Goal: Information Seeking & Learning: Understand process/instructions

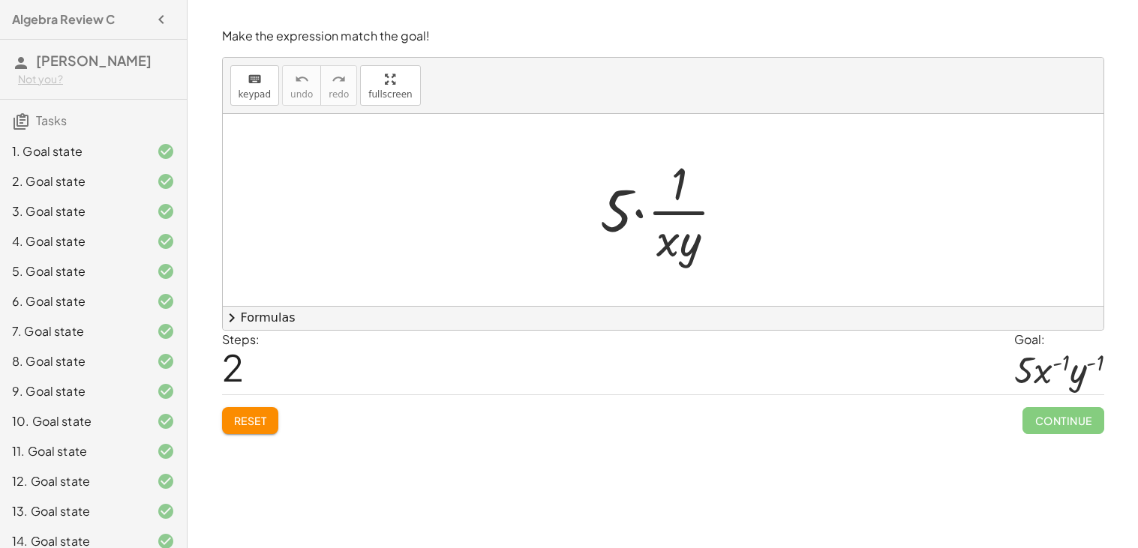
click at [664, 217] on div at bounding box center [669, 210] width 152 height 116
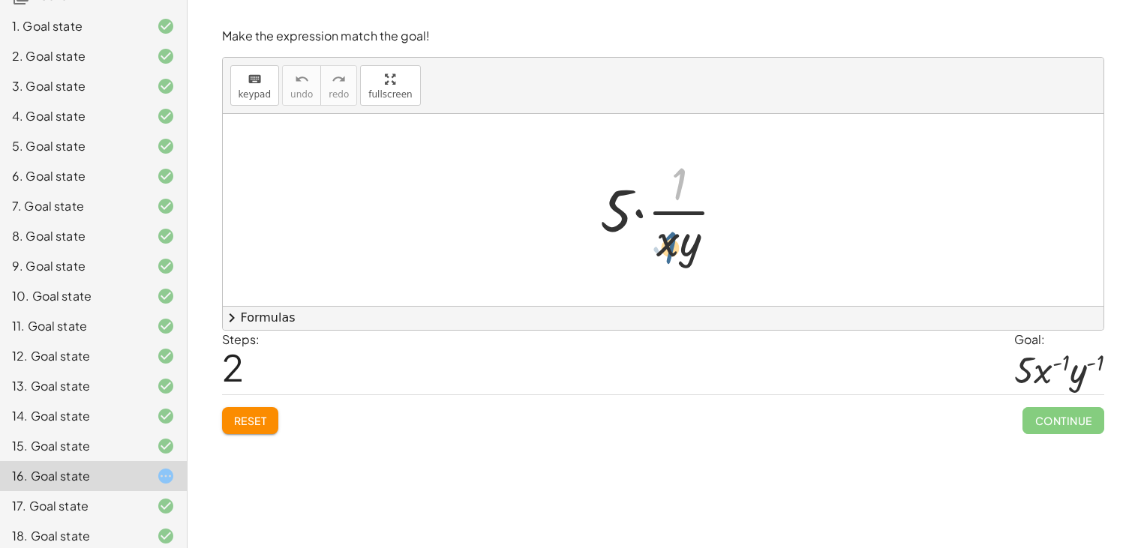
drag, startPoint x: 675, startPoint y: 187, endPoint x: 666, endPoint y: 253, distance: 66.6
click at [666, 253] on div at bounding box center [669, 210] width 152 height 116
drag, startPoint x: 665, startPoint y: 242, endPoint x: 660, endPoint y: 190, distance: 52.8
click at [660, 190] on div at bounding box center [669, 210] width 152 height 116
drag, startPoint x: 687, startPoint y: 262, endPoint x: 683, endPoint y: 178, distance: 84.1
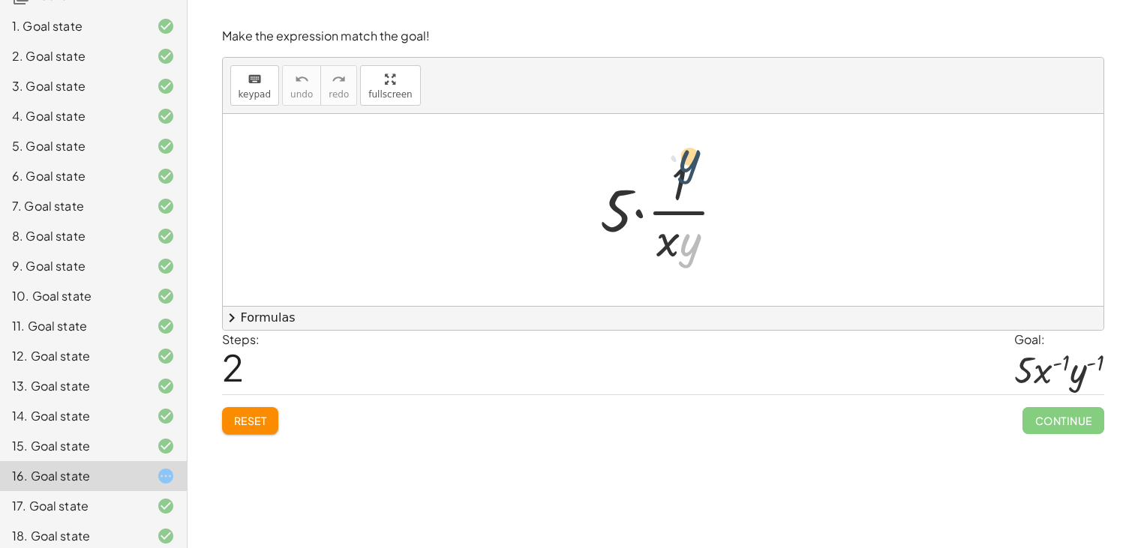
click at [683, 178] on div at bounding box center [669, 210] width 152 height 116
click at [665, 244] on div at bounding box center [669, 210] width 152 height 116
click at [260, 96] on span "keypad" at bounding box center [255, 94] width 33 height 11
click at [665, 250] on div at bounding box center [678, 239] width 44 height 53
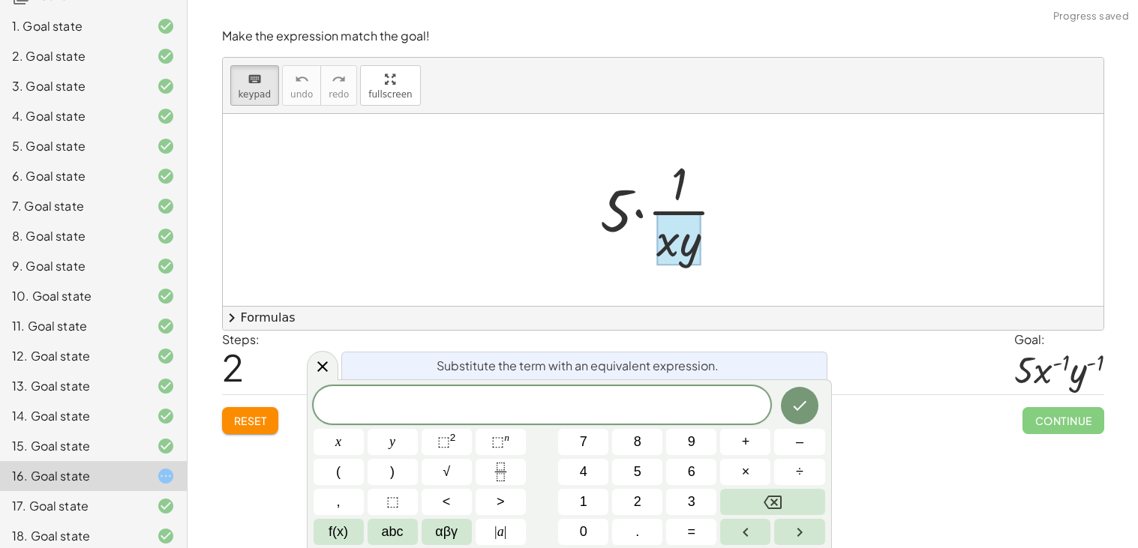
click at [719, 216] on div at bounding box center [669, 210] width 152 height 116
click at [668, 246] on div at bounding box center [678, 239] width 44 height 53
click at [641, 418] on div "​" at bounding box center [543, 405] width 458 height 38
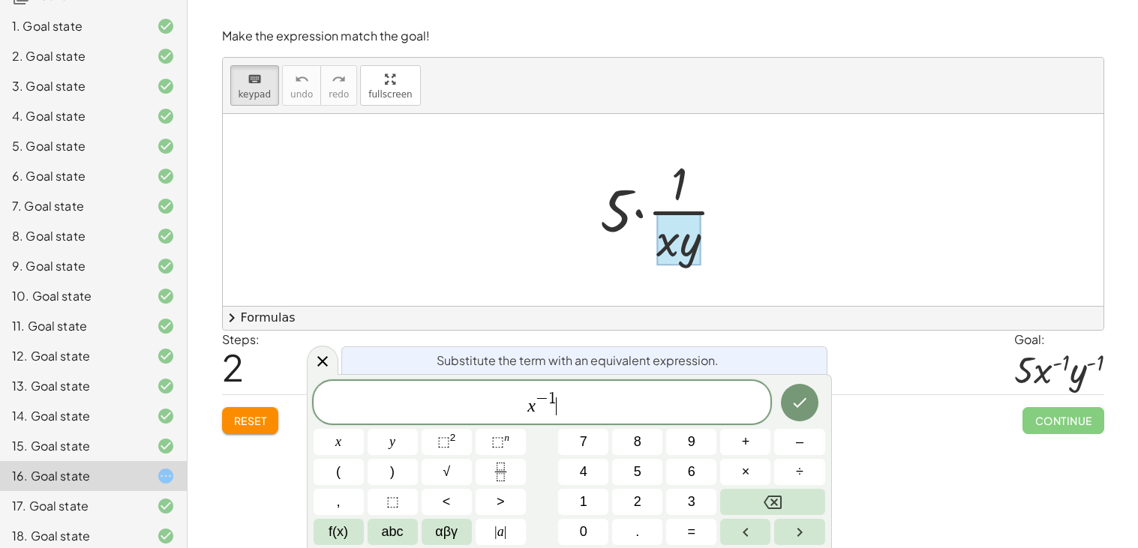
click at [646, 421] on div "x − 1 ​" at bounding box center [543, 402] width 458 height 43
drag, startPoint x: 595, startPoint y: 403, endPoint x: 404, endPoint y: 368, distance: 194.5
click at [404, 374] on div "**********" at bounding box center [569, 461] width 525 height 174
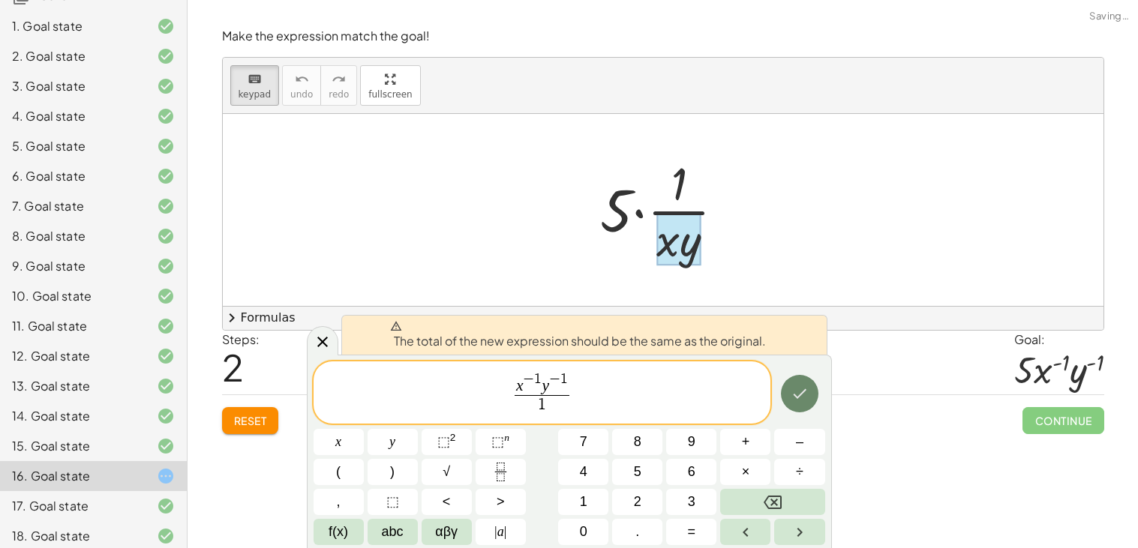
click at [794, 392] on icon "Done" at bounding box center [800, 394] width 18 height 18
click at [636, 398] on span "x − 1 y − 1 1 ​ ​" at bounding box center [543, 394] width 458 height 47
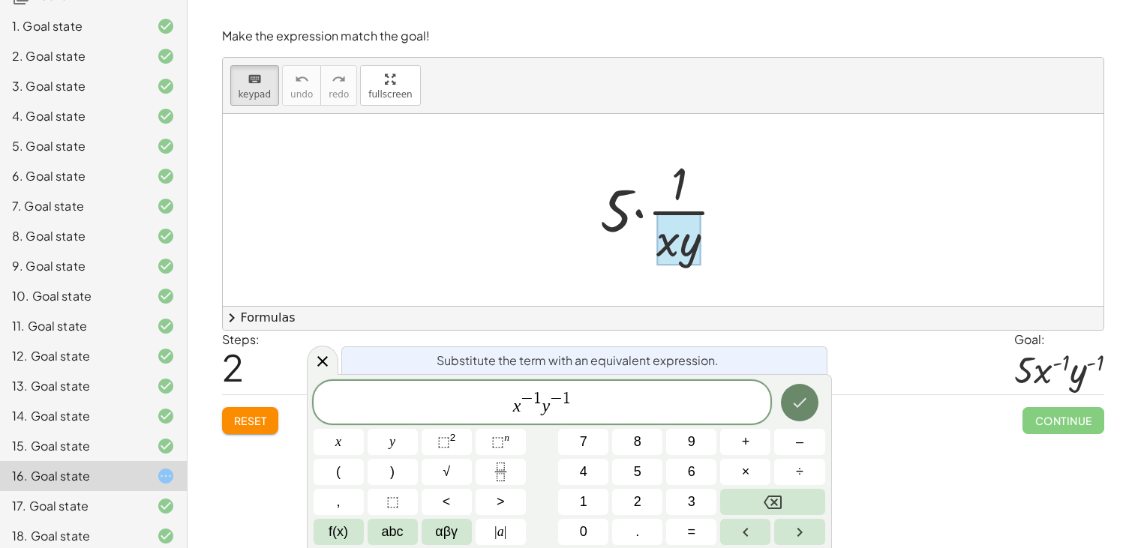
click at [817, 399] on button "Done" at bounding box center [800, 403] width 38 height 38
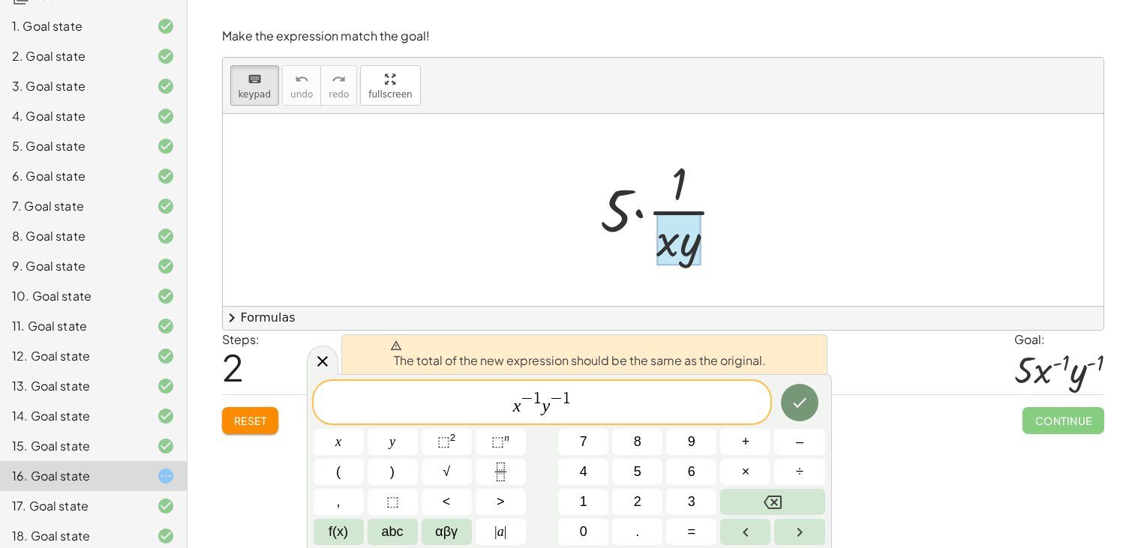
click at [684, 238] on div at bounding box center [678, 239] width 44 height 53
drag, startPoint x: 688, startPoint y: 244, endPoint x: 593, endPoint y: 272, distance: 99.2
click at [593, 272] on div "· 20 · 4 · x · y · 5 · x · y · 5 · · 1 · x · y" at bounding box center [663, 210] width 881 height 192
click at [605, 396] on span "x − 1 y − 1" at bounding box center [543, 403] width 458 height 27
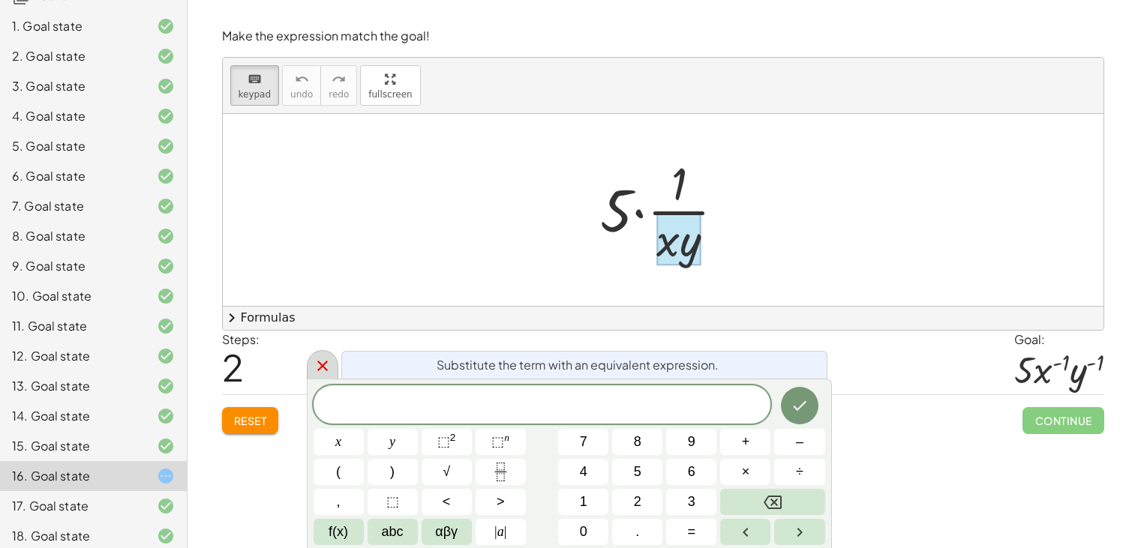
click at [316, 364] on icon at bounding box center [323, 366] width 18 height 18
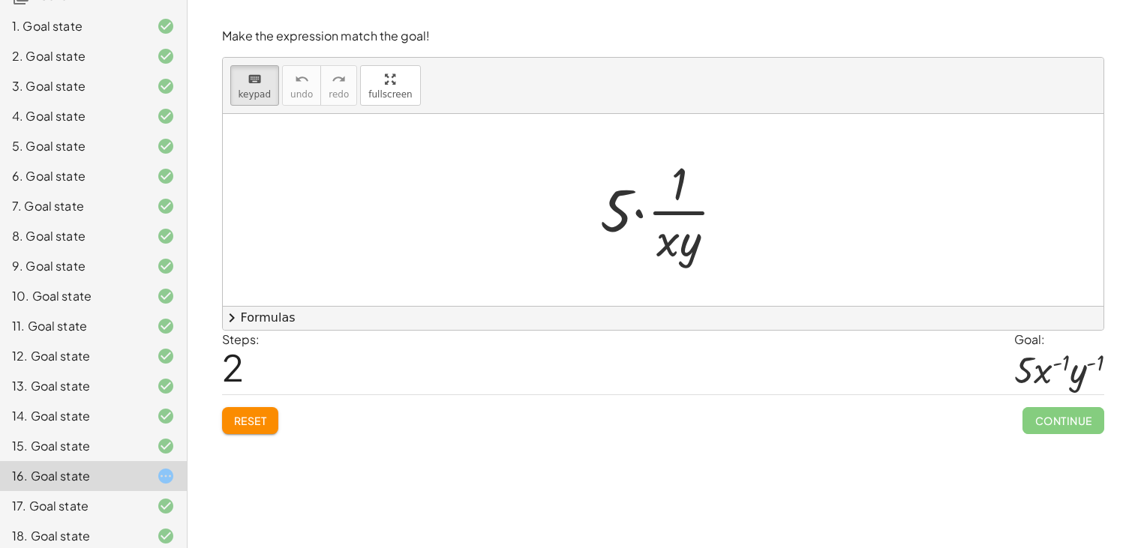
drag, startPoint x: 701, startPoint y: 251, endPoint x: 730, endPoint y: 242, distance: 30.6
click at [687, 249] on div at bounding box center [678, 239] width 44 height 53
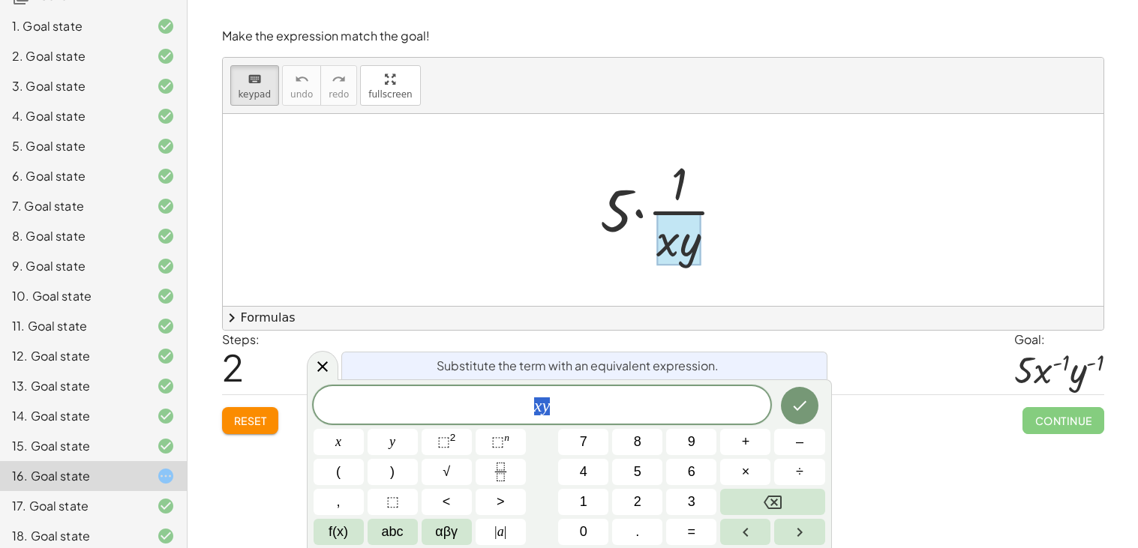
click at [674, 251] on div at bounding box center [678, 239] width 44 height 53
click at [253, 95] on span "keypad" at bounding box center [255, 94] width 33 height 11
click at [248, 92] on span "keypad" at bounding box center [255, 94] width 33 height 11
click at [324, 363] on div "Steps: 2 Goal: · 5 · x ( - 1 ) · y ( - 1 )" at bounding box center [663, 363] width 882 height 65
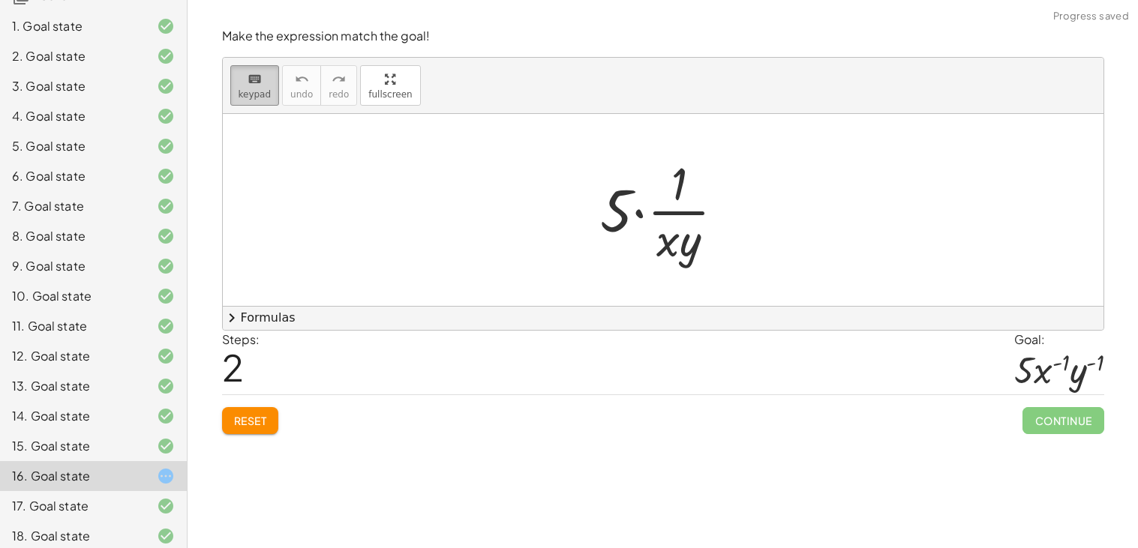
click at [263, 72] on div "keyboard" at bounding box center [255, 79] width 33 height 18
drag, startPoint x: 692, startPoint y: 235, endPoint x: 732, endPoint y: 206, distance: 50.0
click at [732, 206] on div at bounding box center [669, 210] width 152 height 116
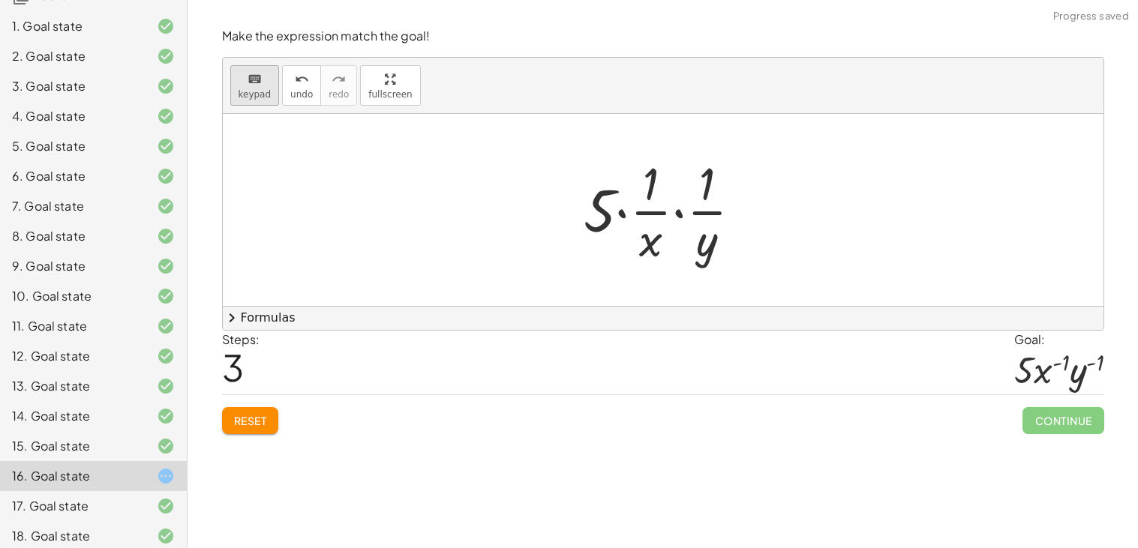
click at [233, 78] on button "keyboard keypad" at bounding box center [255, 85] width 50 height 41
click at [710, 227] on div at bounding box center [706, 239] width 21 height 53
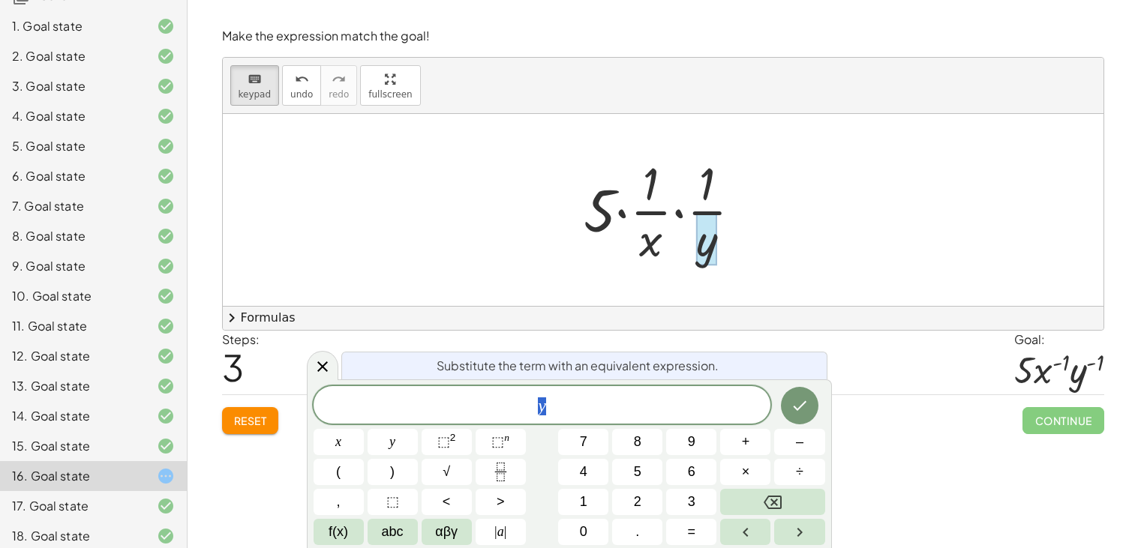
click at [579, 407] on span "y" at bounding box center [543, 406] width 458 height 21
click at [895, 272] on div at bounding box center [663, 210] width 881 height 192
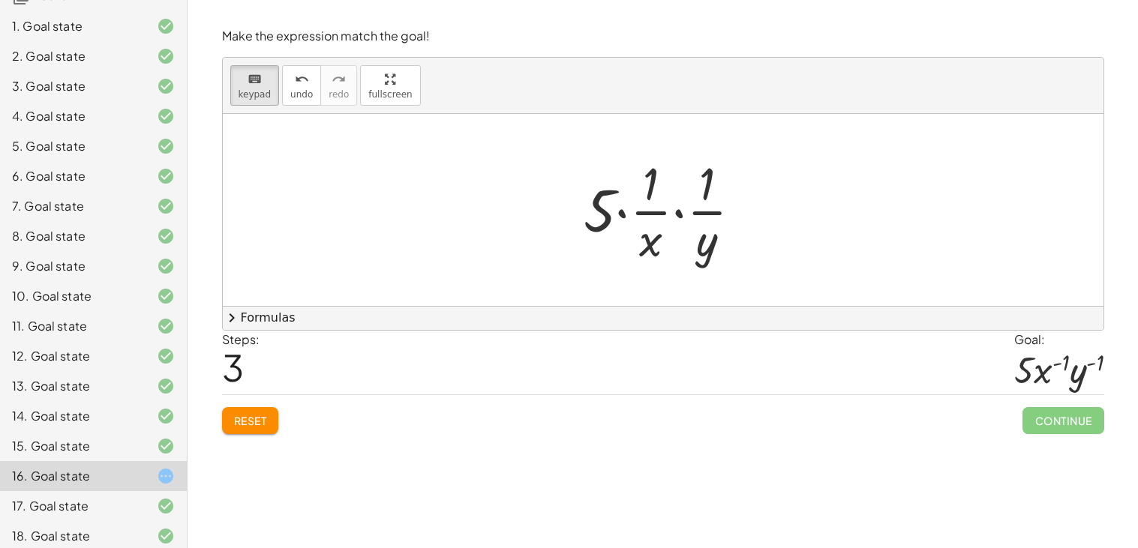
drag, startPoint x: 714, startPoint y: 248, endPoint x: 691, endPoint y: 203, distance: 50.7
click at [646, 247] on div at bounding box center [650, 239] width 23 height 53
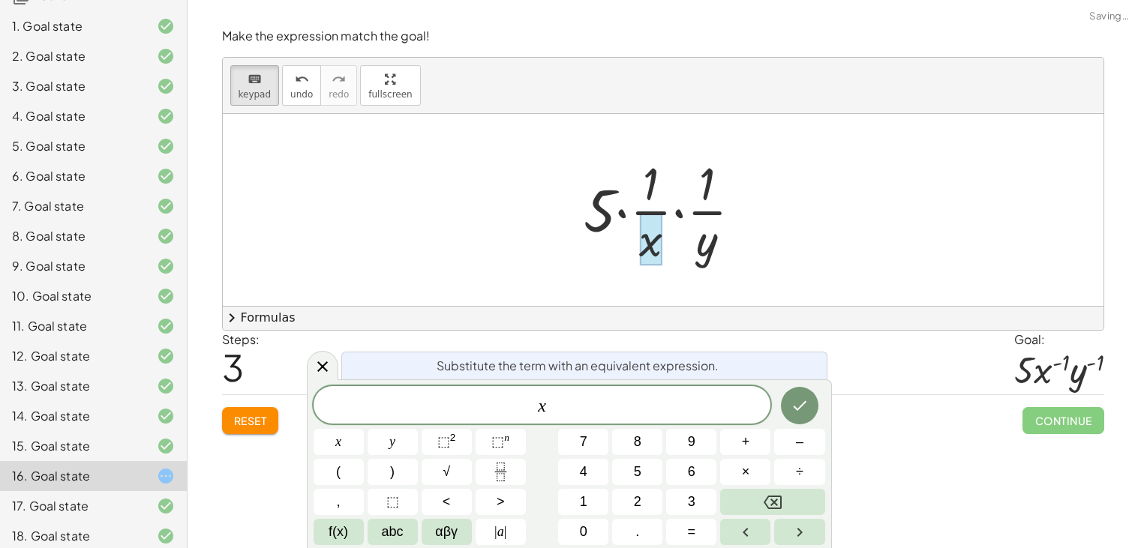
drag, startPoint x: 646, startPoint y: 247, endPoint x: 640, endPoint y: 208, distance: 39.5
click at [655, 212] on div "· 5 · · 1 · x y · · 1 ·" at bounding box center [655, 212] width 0 height 0
click at [248, 75] on icon "keyboard" at bounding box center [255, 80] width 14 height 18
click at [658, 248] on div at bounding box center [668, 210] width 185 height 116
click at [327, 362] on icon at bounding box center [323, 367] width 18 height 18
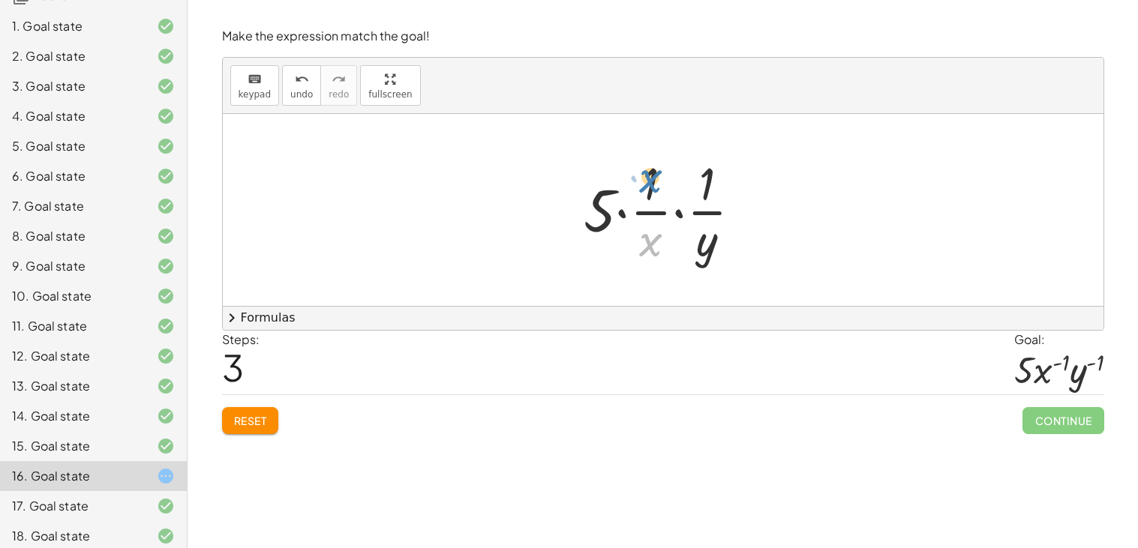
drag, startPoint x: 650, startPoint y: 244, endPoint x: 655, endPoint y: 179, distance: 64.7
click at [655, 179] on div at bounding box center [668, 210] width 185 height 116
drag, startPoint x: 708, startPoint y: 259, endPoint x: 727, endPoint y: 197, distance: 64.3
click at [727, 197] on div at bounding box center [668, 210] width 185 height 116
click at [245, 101] on button "keyboard keypad" at bounding box center [255, 85] width 50 height 41
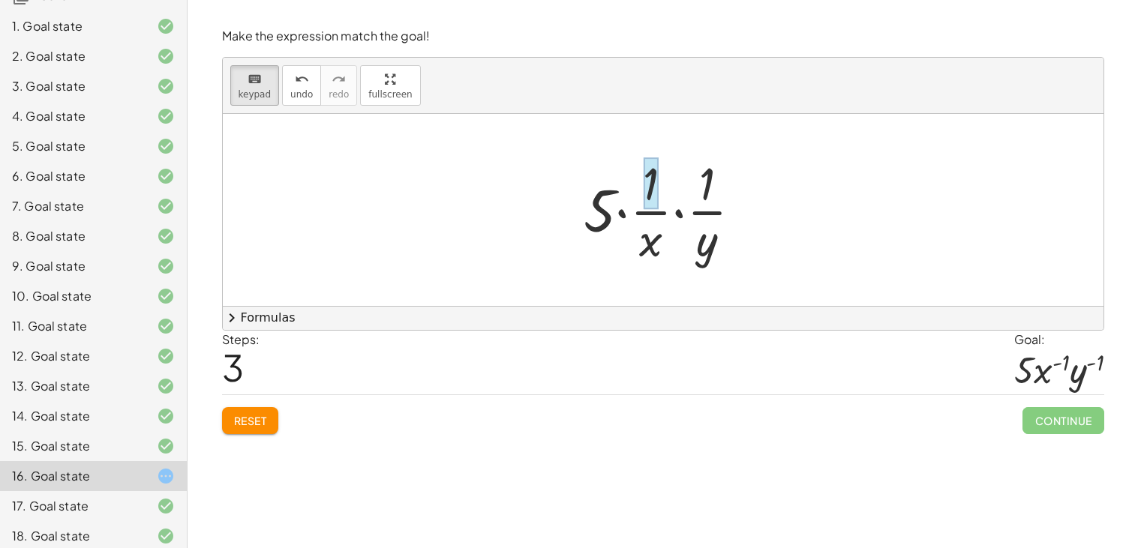
click at [654, 197] on div at bounding box center [651, 184] width 16 height 53
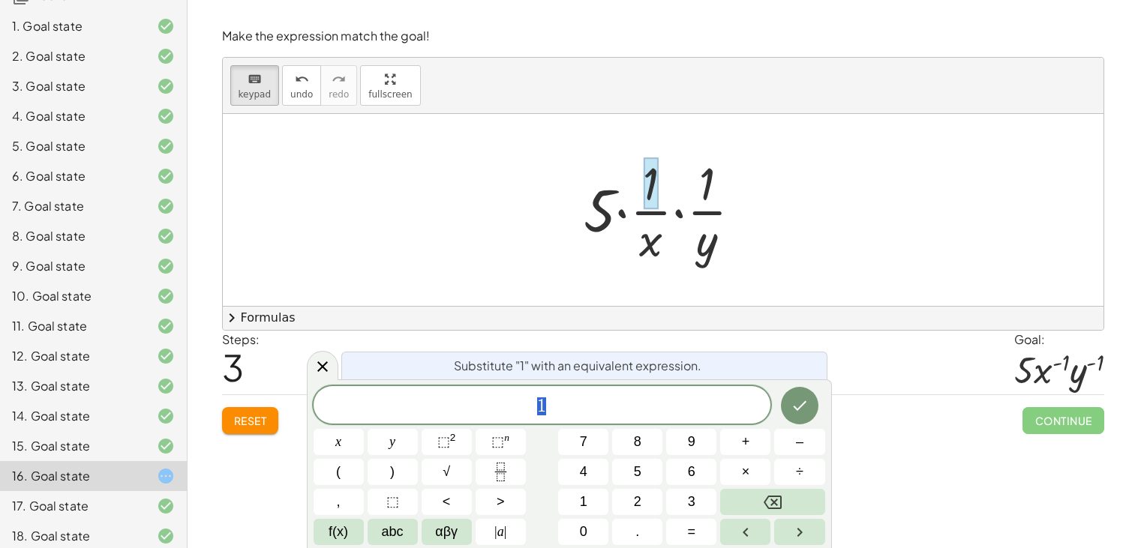
click at [657, 246] on div at bounding box center [668, 210] width 185 height 116
click at [254, 102] on button "keyboard keypad" at bounding box center [255, 85] width 50 height 41
click at [653, 239] on div at bounding box center [668, 210] width 185 height 116
click at [323, 362] on icon at bounding box center [323, 367] width 18 height 18
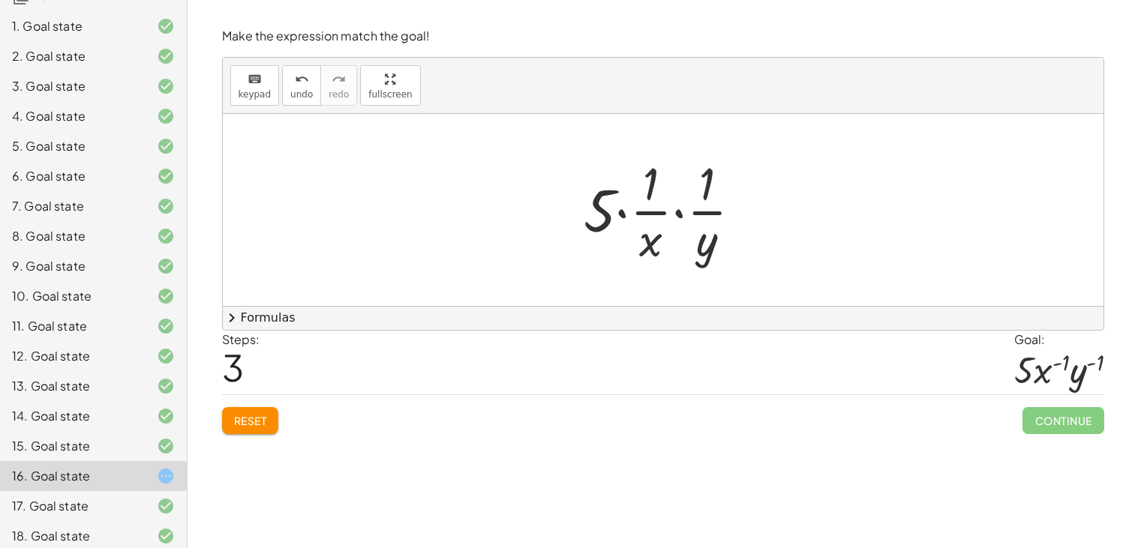
click at [650, 254] on div at bounding box center [668, 210] width 185 height 116
click at [652, 244] on div at bounding box center [668, 210] width 185 height 116
